Goal: Check status: Check status

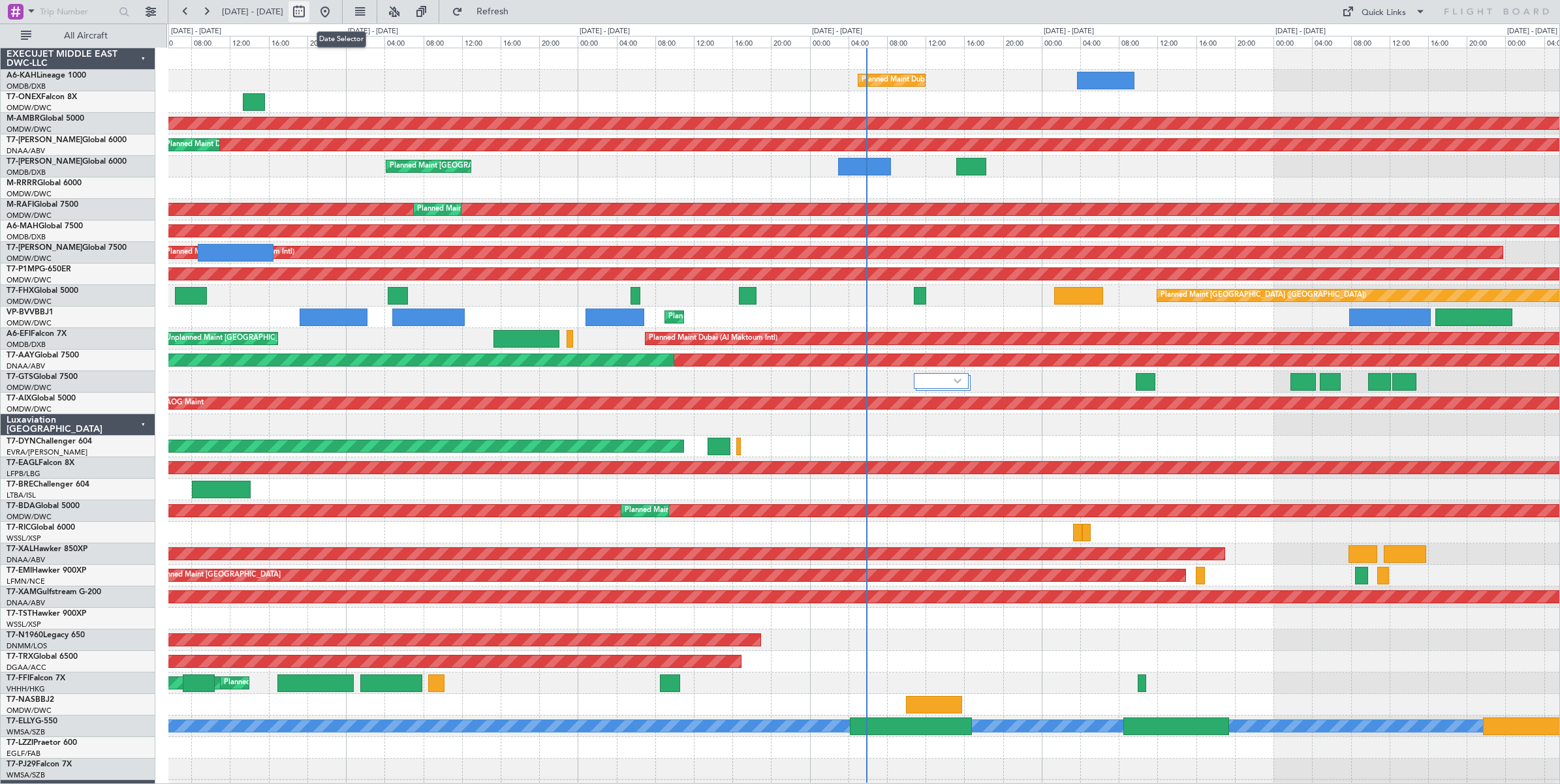
click at [309, 13] on button at bounding box center [299, 12] width 21 height 21
select select "8"
select select "2025"
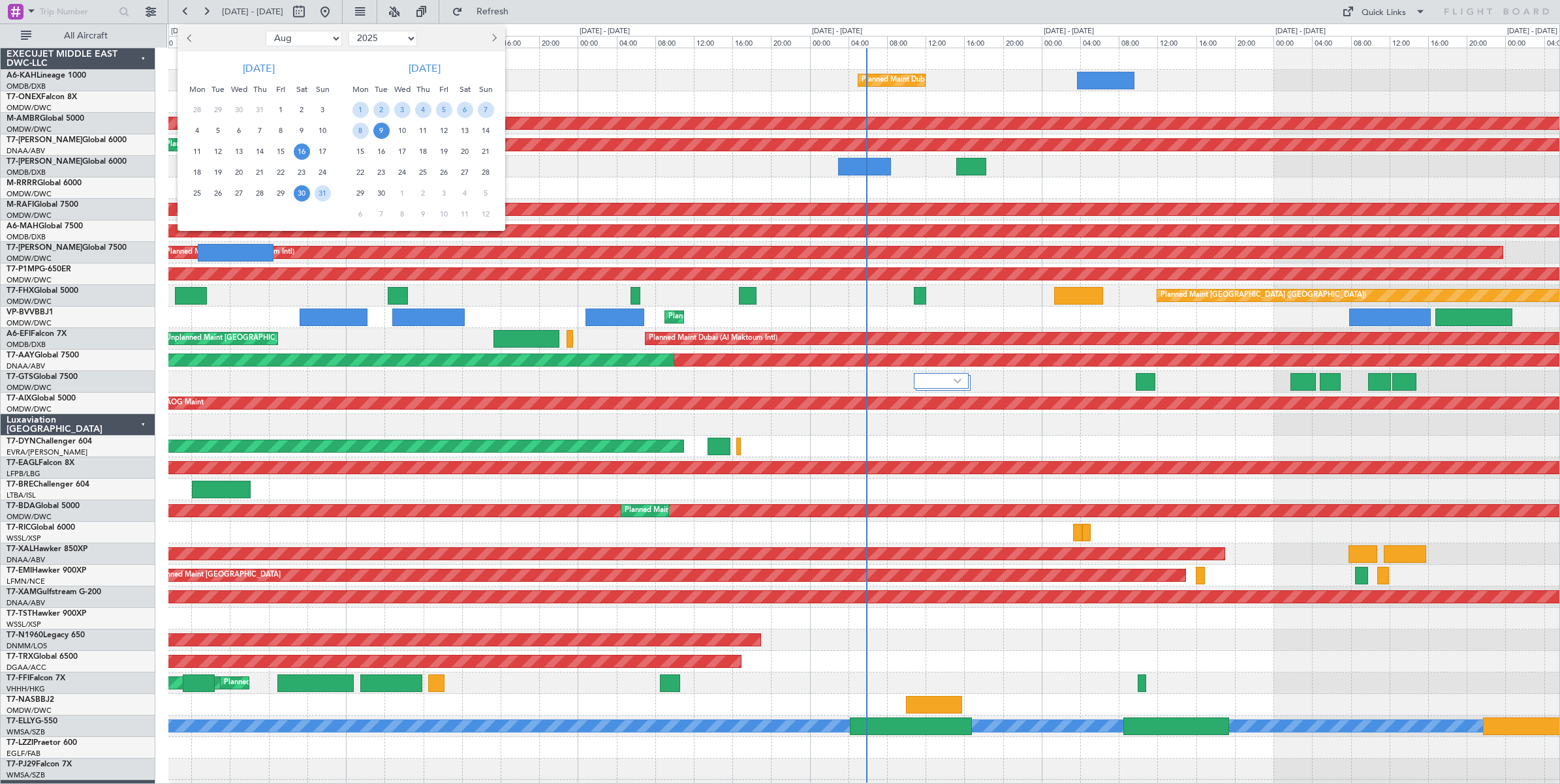
click at [304, 153] on span "16" at bounding box center [301, 152] width 16 height 16
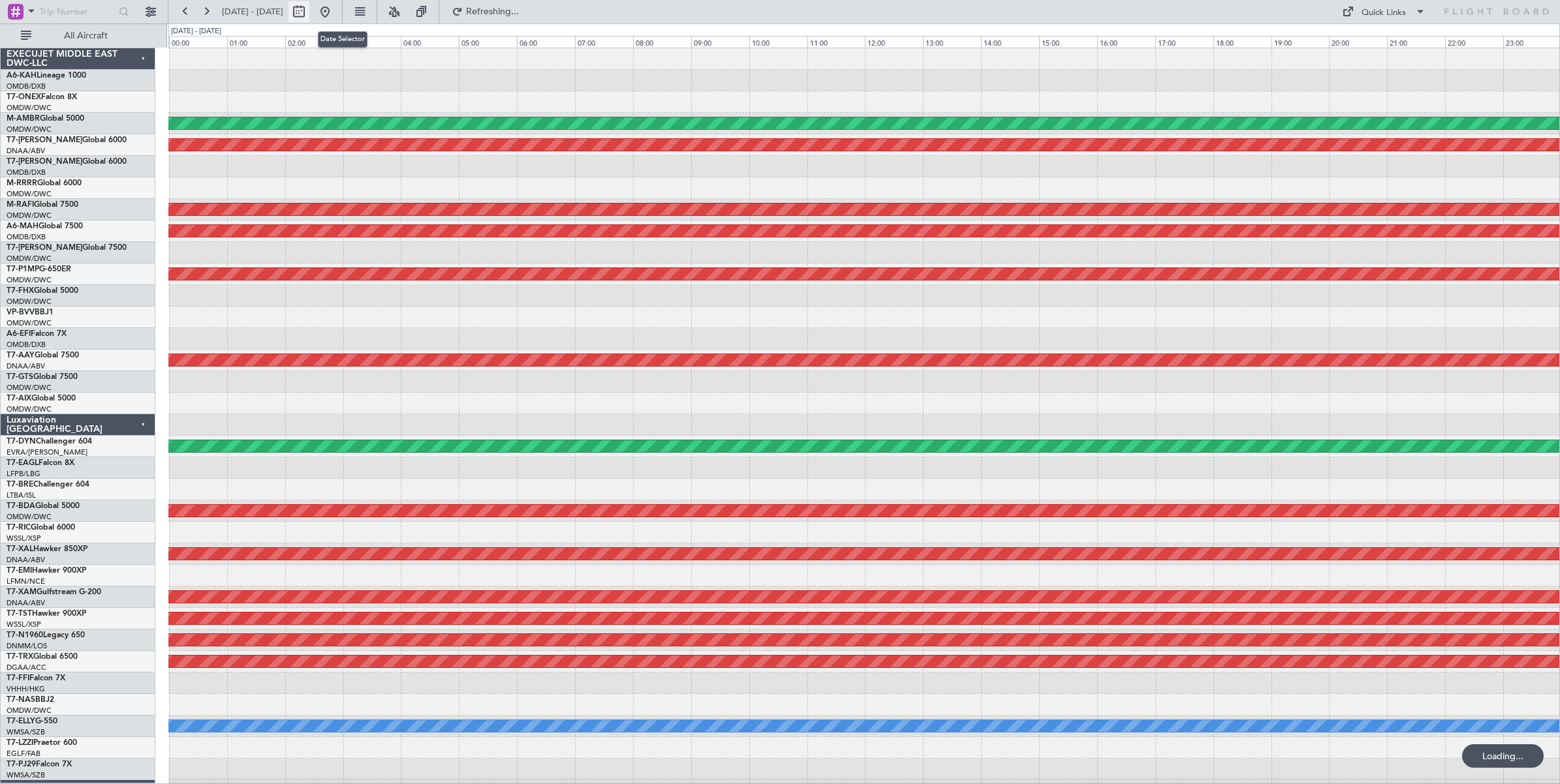
click at [309, 17] on button at bounding box center [299, 12] width 21 height 21
select select "8"
select select "2025"
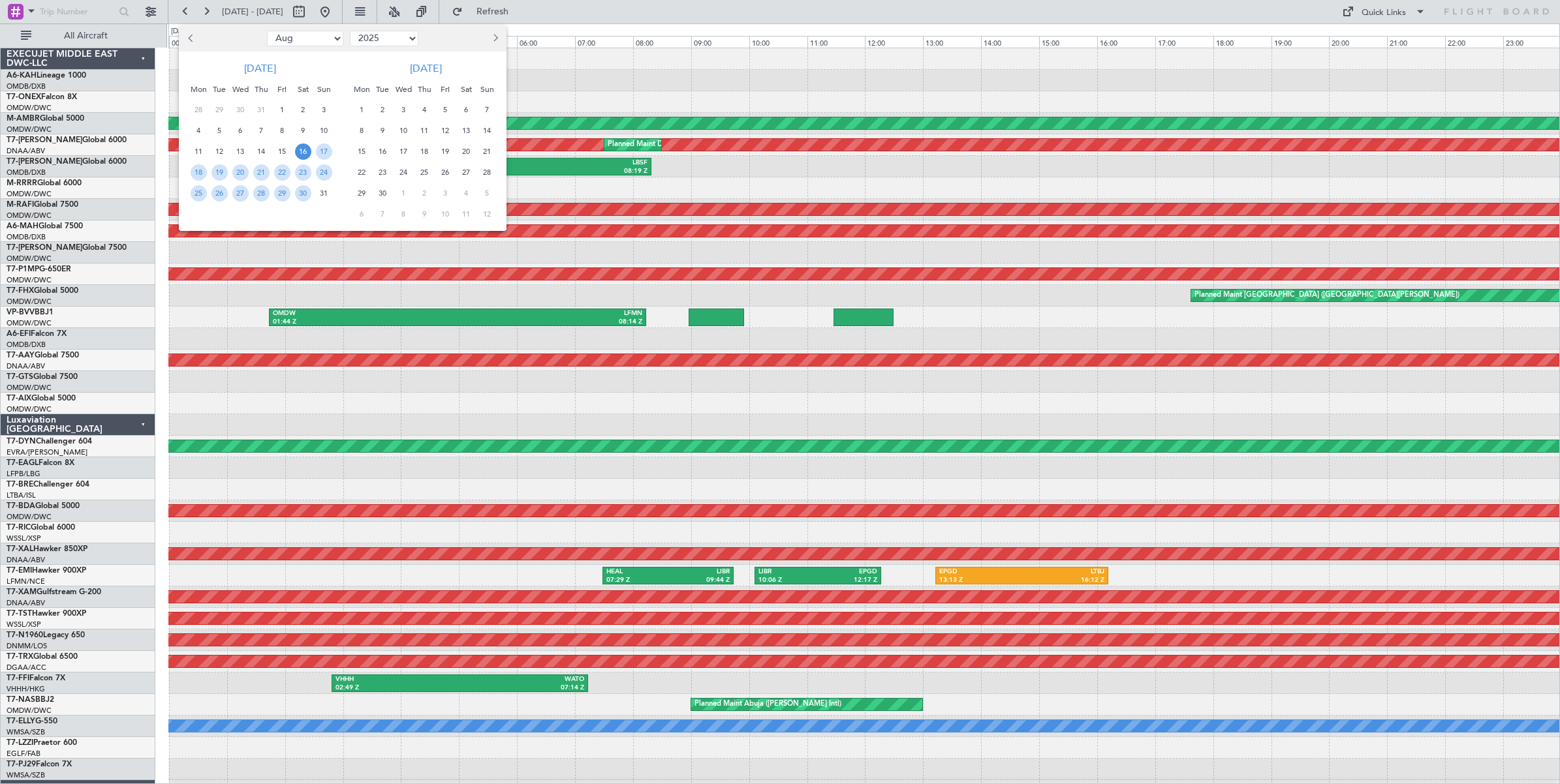
click at [326, 39] on select "Jan Feb Mar Apr May Jun [DATE] Aug Sep Oct Nov Dec" at bounding box center [305, 38] width 77 height 15
select select "9"
click at [267, 31] on select "Jan Feb Mar Apr May Jun [DATE] Aug Sep Oct Nov Dec" at bounding box center [305, 38] width 77 height 15
click at [222, 151] on span "16" at bounding box center [219, 152] width 16 height 16
